Goal: Task Accomplishment & Management: Use online tool/utility

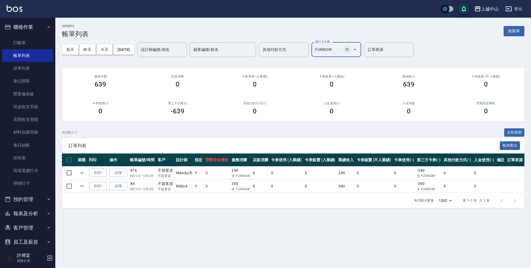
click at [350, 52] on icon "Clear" at bounding box center [347, 50] width 6 height 6
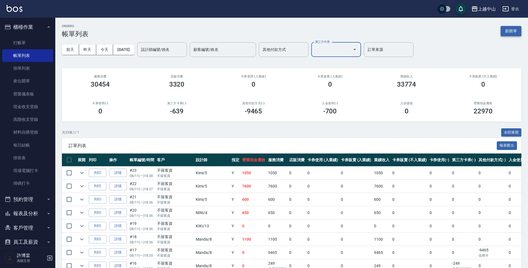
click at [517, 31] on button "新開單" at bounding box center [511, 31] width 21 height 10
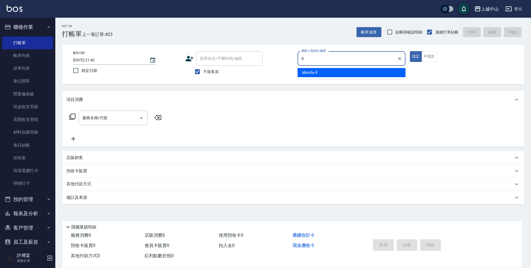
type input "Manda-8"
type button "true"
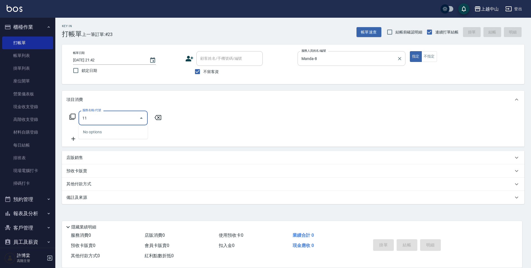
type input "1"
type input "3"
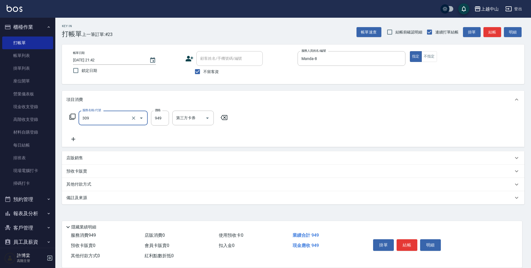
type input "森精萃舒壓調理髮浴(309)"
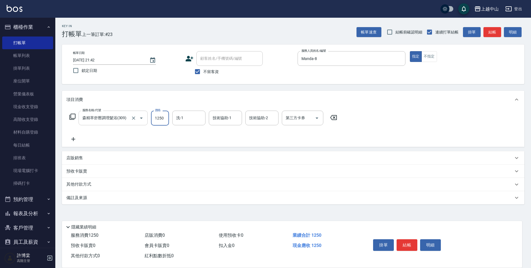
type input "1250"
type input "薇慈-36"
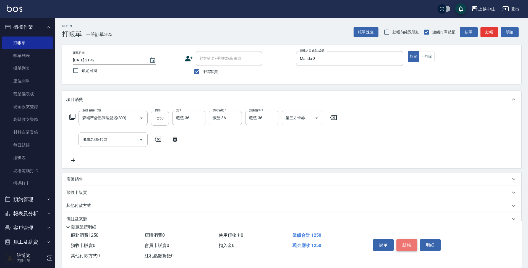
click at [412, 244] on button "結帳" at bounding box center [407, 245] width 21 height 12
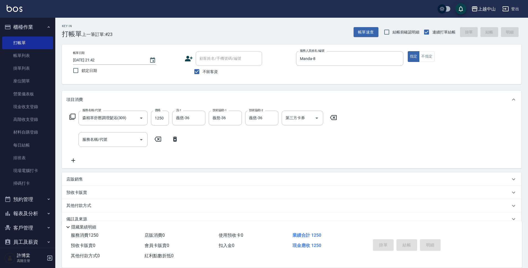
type input "2025/08/11 21:43"
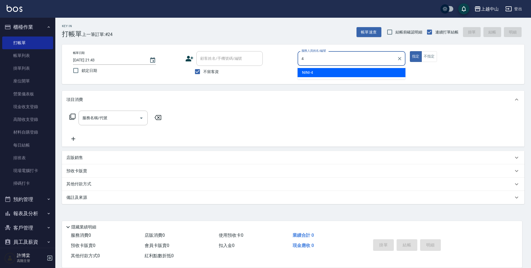
type input "NINI-4"
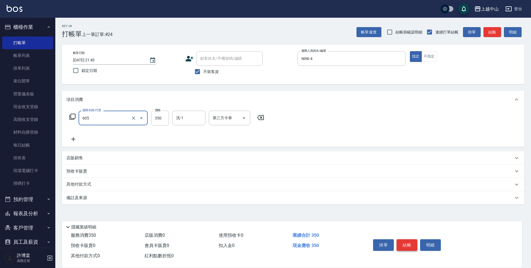
type input "洗髮 (女)(605)"
click at [201, 70] on input "不留客資" at bounding box center [198, 72] width 12 height 12
checkbox input "false"
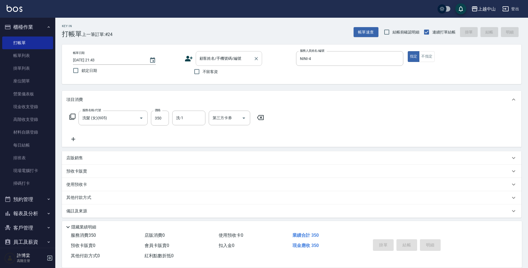
click at [207, 63] on input "顧客姓名/手機號碼/編號" at bounding box center [224, 59] width 53 height 10
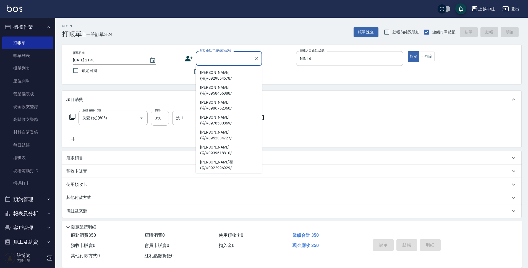
click at [242, 188] on li "李加馨(洗)/0978706779/" at bounding box center [229, 195] width 66 height 15
type input "李加馨(洗)/0978706779/"
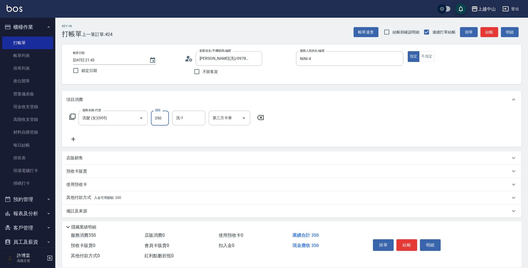
click at [159, 121] on input "350" at bounding box center [160, 118] width 18 height 15
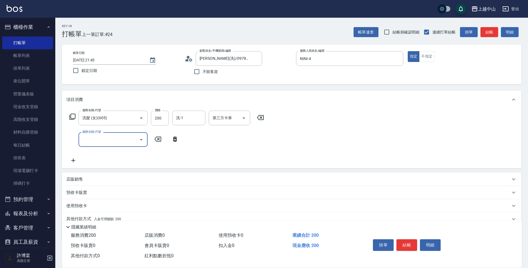
click at [157, 112] on label "價格" at bounding box center [158, 110] width 6 height 4
click at [157, 112] on input "200" at bounding box center [160, 118] width 18 height 15
type input "350"
click at [211, 130] on div "服務名稱/代號 洗髮 (女)(605) 服務名稱/代號 價格 350 價格 洗-1 洗-1 第三方卡券 第三方卡券 服務名稱/代號 服務名稱/代號" at bounding box center [166, 137] width 201 height 53
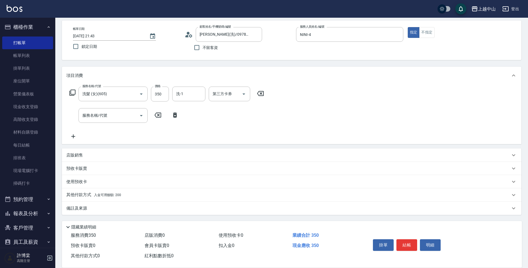
click at [125, 197] on div "其他付款方式 入金可用餘額: 200" at bounding box center [288, 195] width 444 height 6
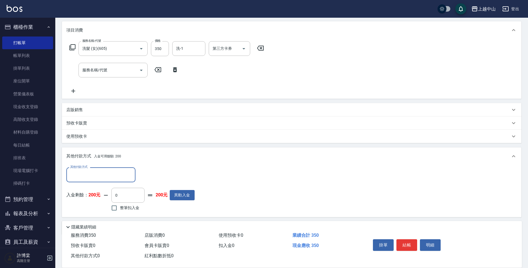
scroll to position [89, 0]
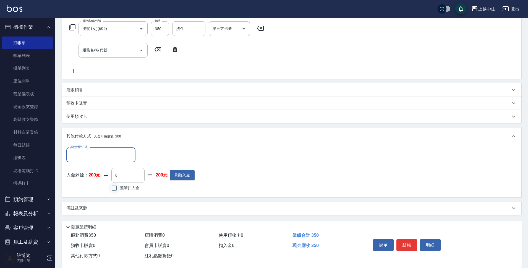
click at [112, 186] on input "整筆扣入金" at bounding box center [114, 188] width 12 height 12
checkbox input "true"
type input "200"
click at [410, 240] on button "結帳" at bounding box center [407, 245] width 21 height 12
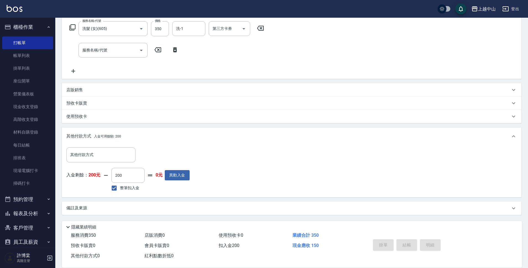
type input "2025/08/11 21:44"
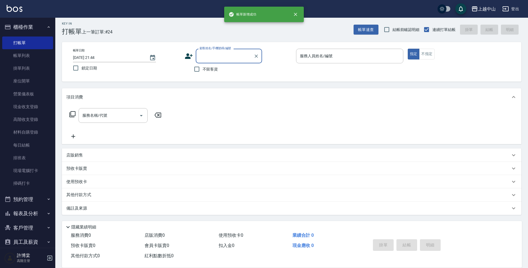
scroll to position [0, 0]
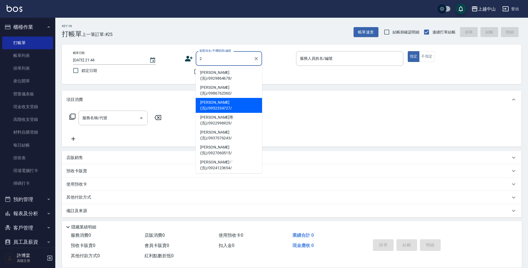
click at [207, 98] on li "小玲(洗)/0952334727/" at bounding box center [229, 105] width 66 height 15
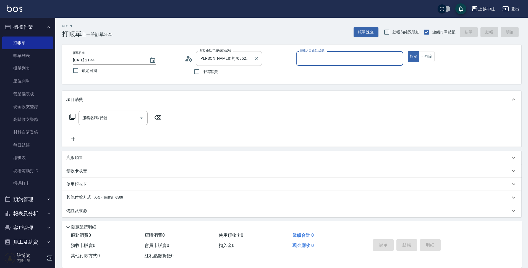
click at [219, 60] on input "小玲(洗)/0952334727/" at bounding box center [224, 59] width 53 height 10
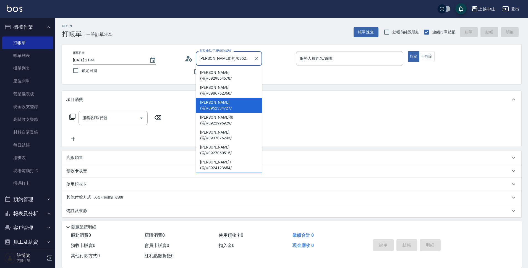
click at [222, 173] on li "施昀沄(洗)/0909250308/" at bounding box center [229, 180] width 66 height 15
type input "施昀沄(洗)/0909250308/"
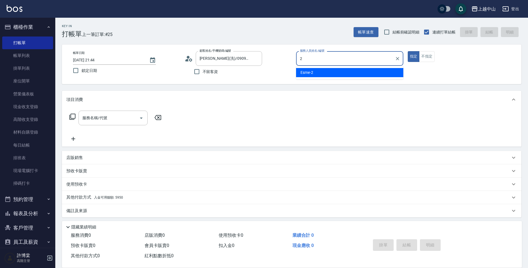
type input "Esme-2"
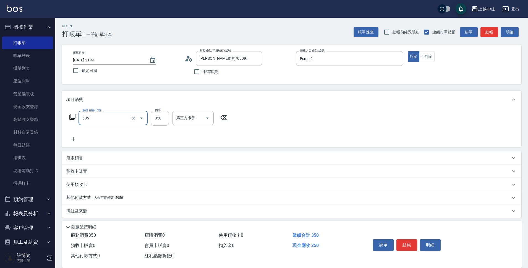
type input "洗髮 (女)(605)"
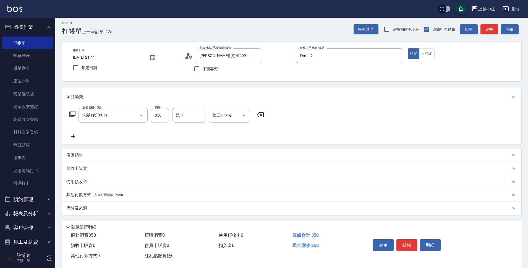
click at [104, 194] on span "入金可用餘額: 5950" at bounding box center [108, 195] width 29 height 4
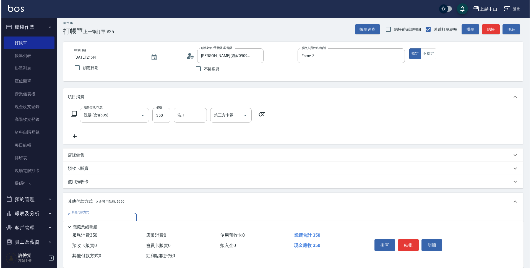
scroll to position [68, 0]
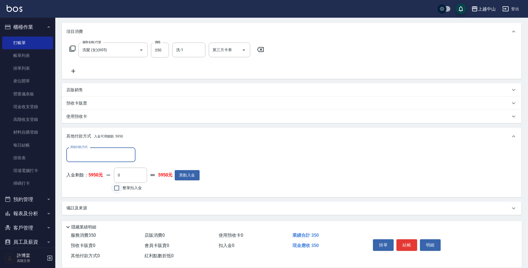
click at [117, 189] on input "整筆扣入金" at bounding box center [117, 188] width 12 height 12
checkbox input "true"
type input "350"
click at [436, 244] on button "明細" at bounding box center [430, 245] width 21 height 12
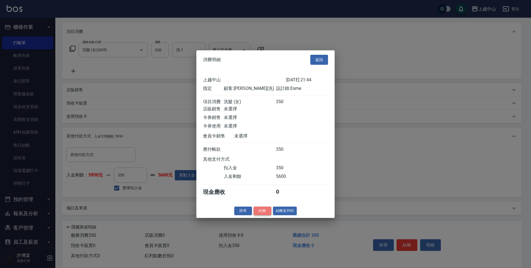
click at [266, 212] on button "結帳" at bounding box center [263, 211] width 18 height 9
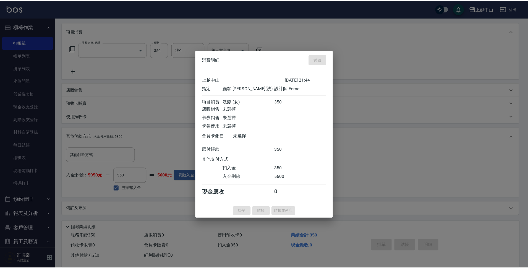
scroll to position [0, 0]
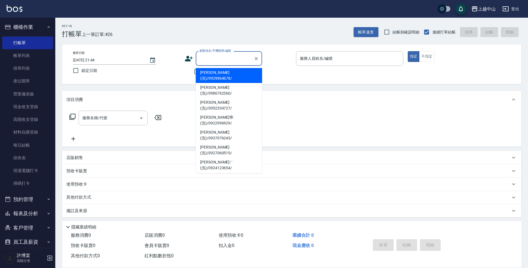
click at [212, 57] on input "顧客姓名/手機號碼/編號" at bounding box center [224, 59] width 53 height 10
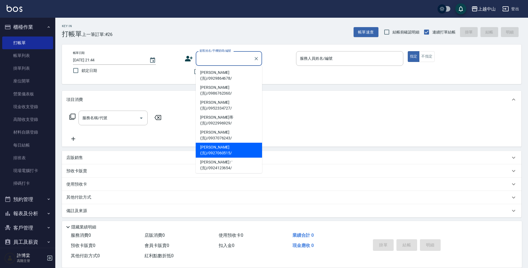
click at [259, 143] on li "陳文郁(洗)/0927060515/" at bounding box center [229, 150] width 66 height 15
type input "陳文郁(洗)/0927060515/"
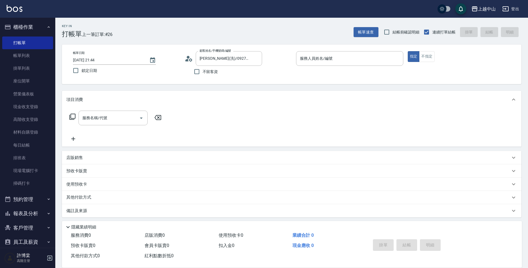
type input "Esme-2"
drag, startPoint x: 261, startPoint y: 119, endPoint x: 245, endPoint y: 58, distance: 63.3
click at [264, 131] on div "服務名稱/代號 服務名稱/代號" at bounding box center [292, 127] width 460 height 38
click at [243, 59] on input "陳文郁(洗)/0927060515/" at bounding box center [224, 59] width 53 height 10
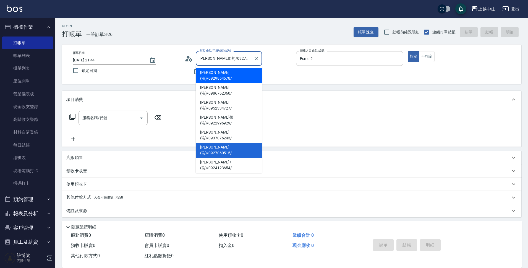
click at [244, 57] on input "陳文郁(洗)/0927060515/" at bounding box center [224, 59] width 53 height 10
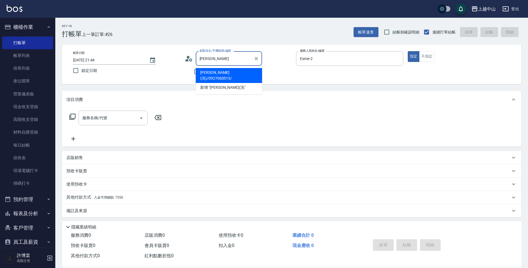
type input "陳"
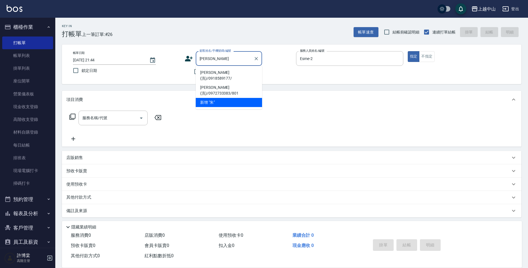
click at [241, 69] on li "朱素賢(洗)/0918589177/" at bounding box center [229, 75] width 66 height 15
type input "朱素賢(洗)/0918589177/"
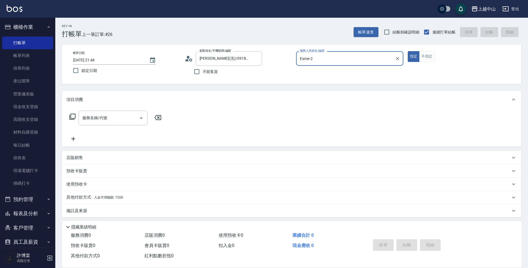
click at [352, 63] on input "Esme-2" at bounding box center [346, 59] width 94 height 10
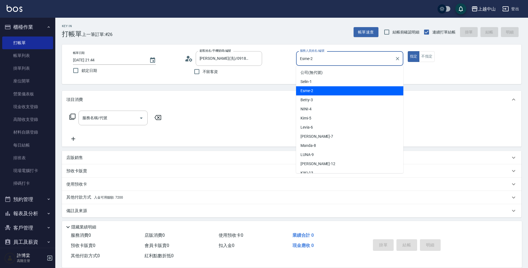
click at [352, 63] on input "Esme-2" at bounding box center [346, 59] width 94 height 10
click at [350, 60] on input "Esme-2" at bounding box center [346, 59] width 94 height 10
click at [336, 92] on div "Esme -2" at bounding box center [349, 90] width 107 height 9
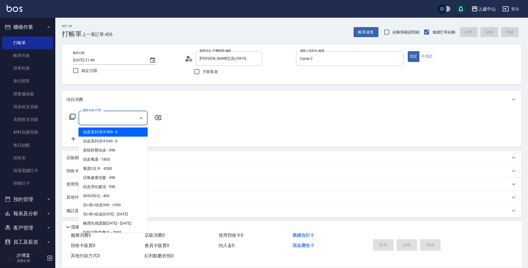
click at [128, 119] on input "服務名稱/代號" at bounding box center [109, 118] width 56 height 10
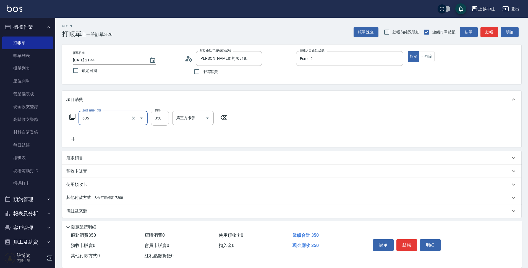
type input "洗髮 (女)(605)"
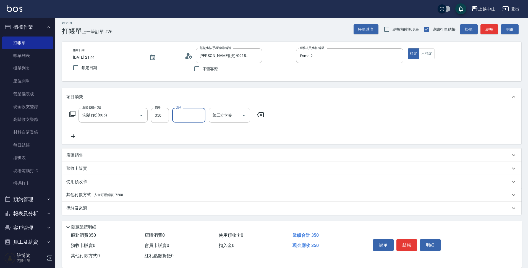
click at [141, 199] on div "其他付款方式 入金可用餘額: 7200" at bounding box center [292, 194] width 460 height 13
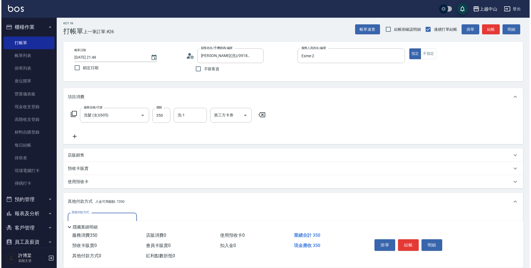
scroll to position [68, 0]
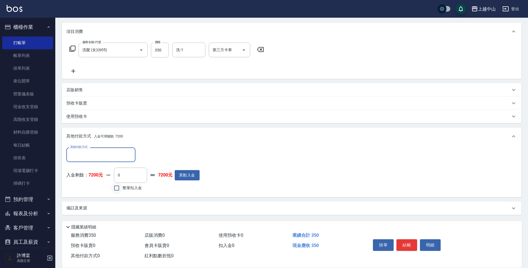
click at [119, 191] on input "整筆扣入金" at bounding box center [117, 188] width 12 height 12
checkbox input "true"
type input "350"
click at [433, 243] on button "明細" at bounding box center [430, 245] width 21 height 12
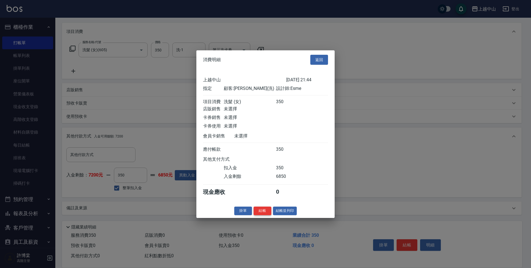
click at [260, 215] on button "結帳" at bounding box center [263, 211] width 18 height 9
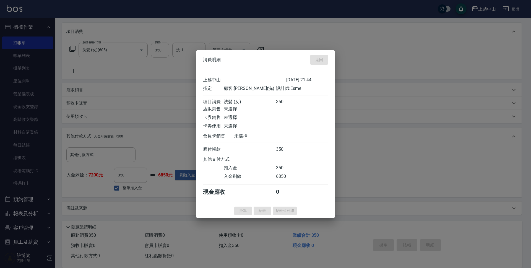
type input "2025/08/11 21:45"
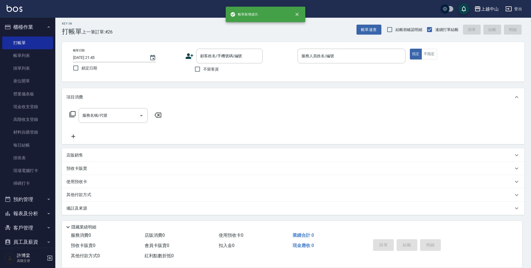
scroll to position [0, 0]
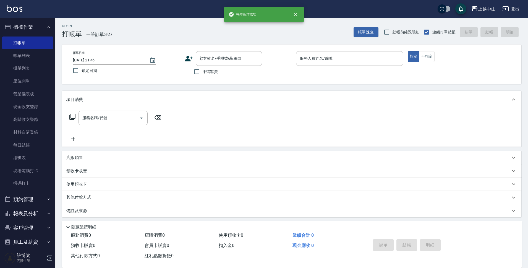
click at [204, 67] on label "不留客資" at bounding box center [204, 72] width 27 height 12
click at [203, 67] on input "不留客資" at bounding box center [197, 72] width 12 height 12
checkbox input "true"
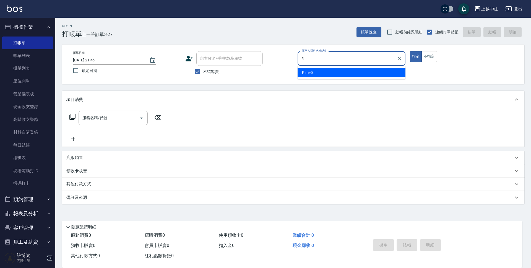
type input "Kimi-5"
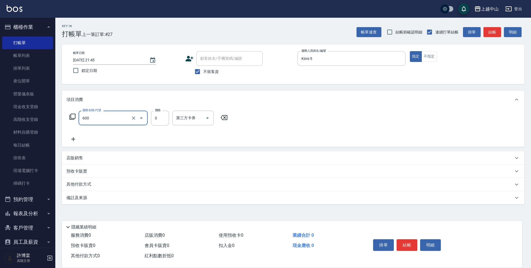
type input "洗髮(免費)(600)"
type input "0"
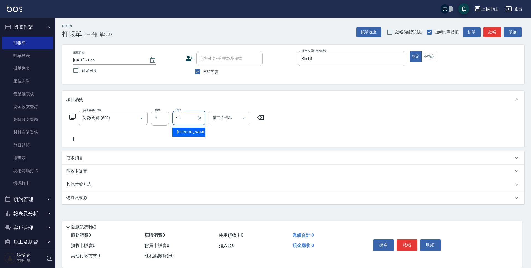
type input "薇慈-36"
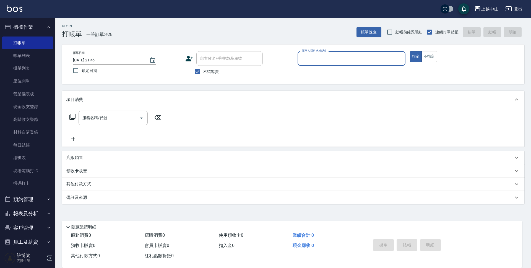
scroll to position [51, 0]
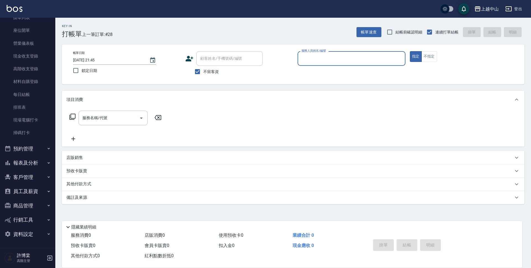
click at [43, 163] on button "報表及分析" at bounding box center [27, 163] width 51 height 14
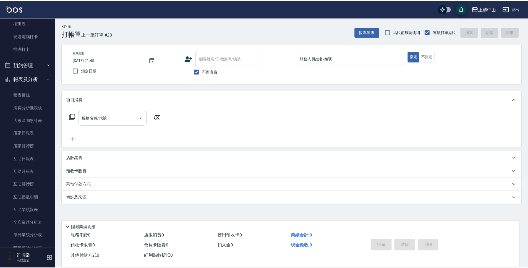
scroll to position [148, 0]
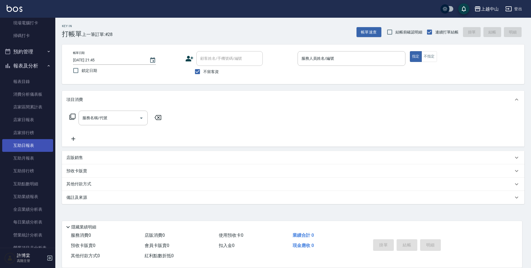
click at [46, 140] on link "互助日報表" at bounding box center [27, 145] width 51 height 13
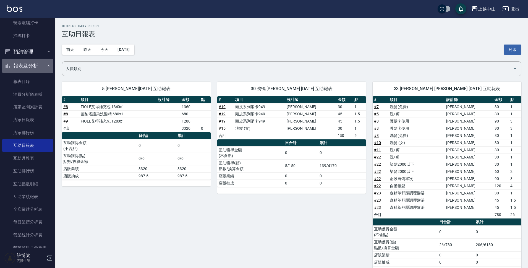
click at [39, 68] on button "報表及分析" at bounding box center [27, 66] width 51 height 14
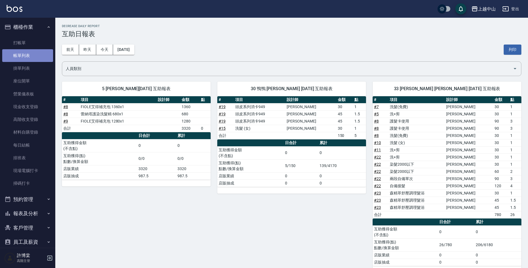
click at [50, 53] on link "帳單列表" at bounding box center [27, 55] width 51 height 13
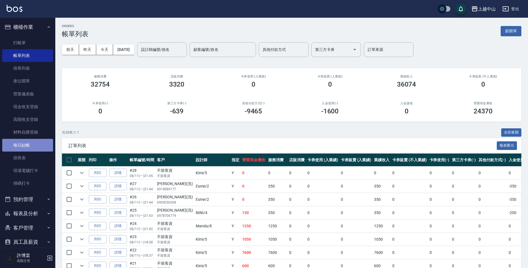
click at [34, 149] on link "每日結帳" at bounding box center [27, 145] width 51 height 13
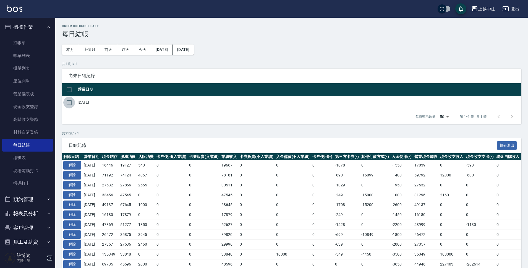
click at [65, 103] on input "checkbox" at bounding box center [69, 103] width 12 height 12
checkbox input "true"
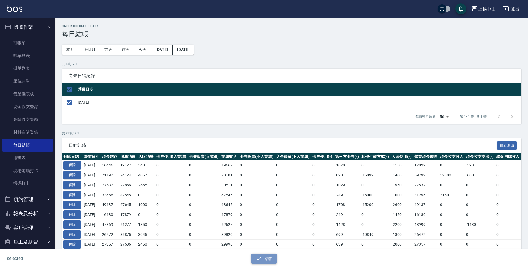
click at [261, 259] on icon "button" at bounding box center [259, 258] width 7 height 7
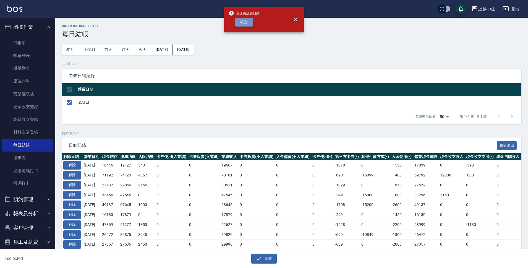
click at [245, 24] on button "確定" at bounding box center [244, 22] width 18 height 9
checkbox input "false"
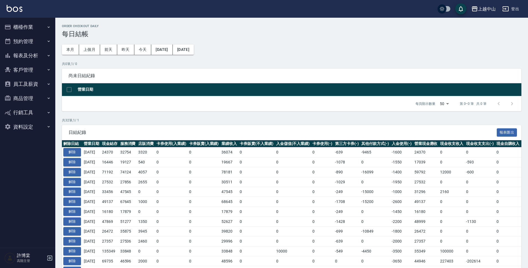
click at [5, 51] on button "報表及分析" at bounding box center [27, 55] width 51 height 14
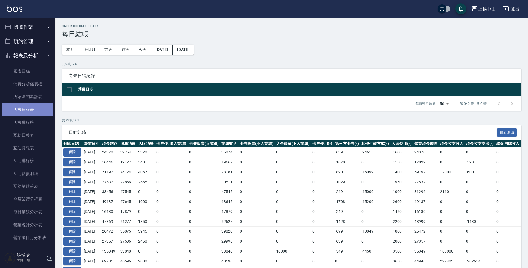
click at [31, 111] on link "店家日報表" at bounding box center [27, 109] width 51 height 13
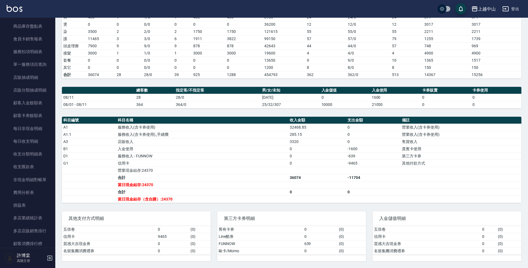
scroll to position [447, 0]
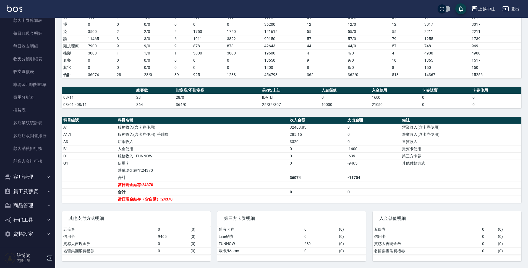
click at [42, 181] on button "客戶管理" at bounding box center [27, 177] width 51 height 14
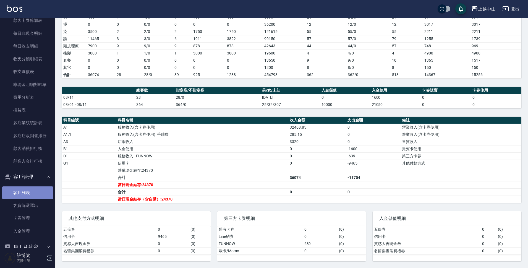
click at [37, 193] on link "客戶列表" at bounding box center [27, 192] width 51 height 13
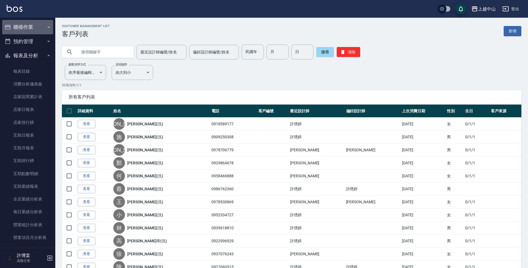
click at [38, 24] on button "櫃檯作業" at bounding box center [27, 27] width 51 height 14
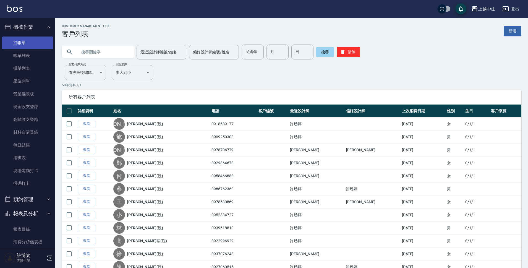
click at [40, 45] on link "打帳單" at bounding box center [27, 43] width 51 height 13
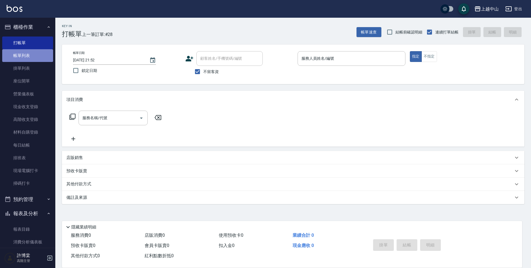
click at [37, 54] on link "帳單列表" at bounding box center [27, 55] width 51 height 13
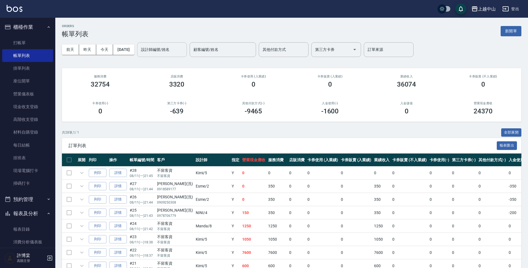
click at [167, 50] on div "設計師編號/姓名 設計師編號/姓名" at bounding box center [162, 49] width 50 height 15
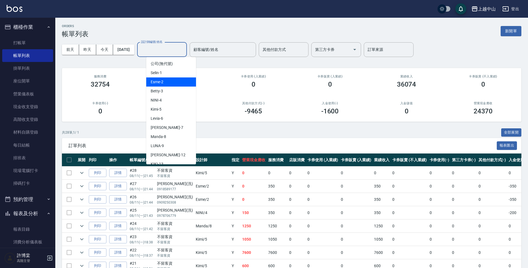
click at [169, 85] on div "Esme -2" at bounding box center [171, 81] width 50 height 9
type input "Esme-2"
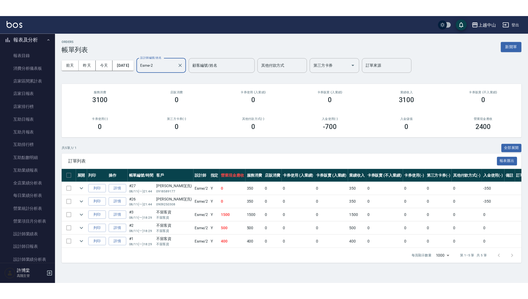
scroll to position [191, 0]
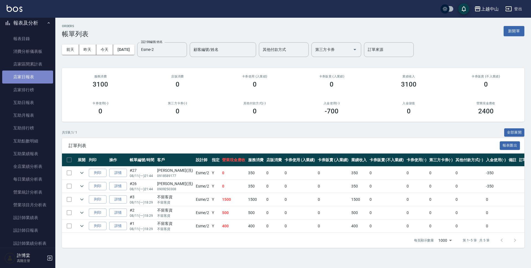
click at [49, 76] on link "店家日報表" at bounding box center [27, 77] width 51 height 13
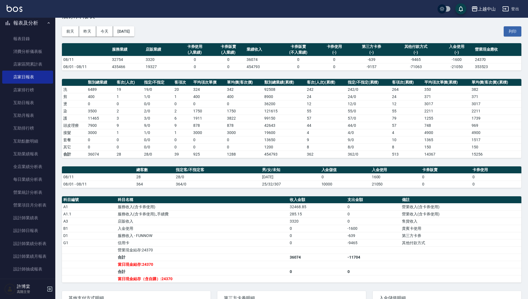
scroll to position [16, 0]
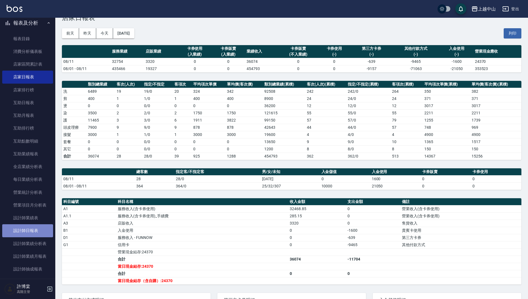
click at [37, 234] on link "設計師日報表" at bounding box center [27, 230] width 51 height 13
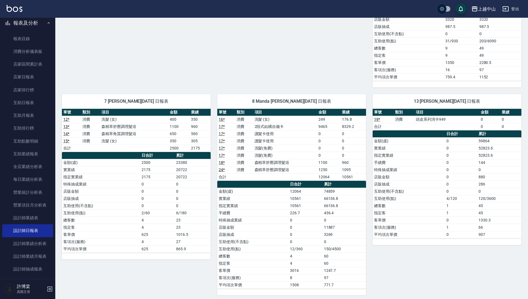
scroll to position [257, 0]
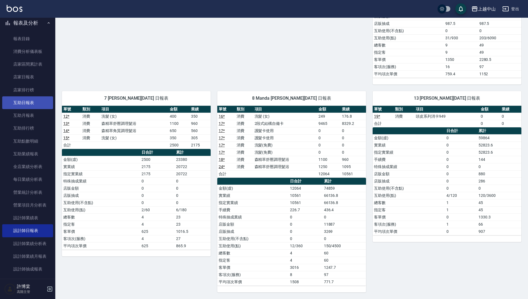
click at [33, 105] on link "互助日報表" at bounding box center [27, 102] width 51 height 13
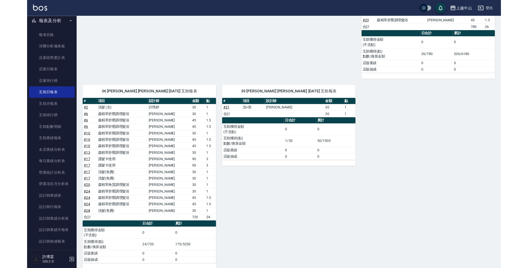
scroll to position [193, 0]
